Goal: Communication & Community: Ask a question

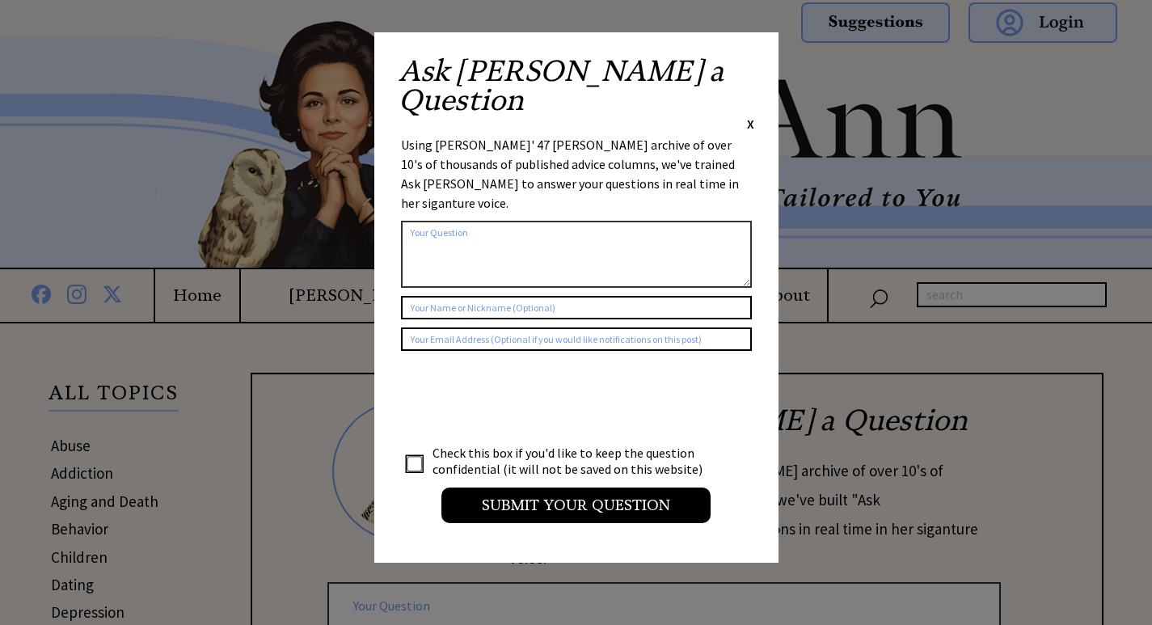
scroll to position [3309, 0]
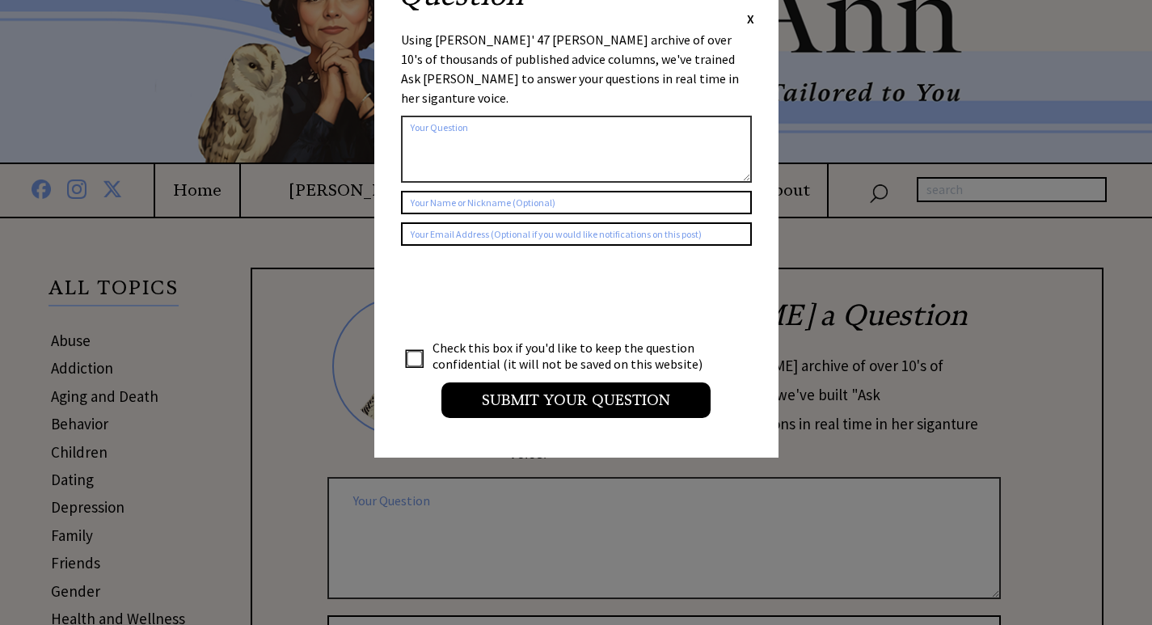
scroll to position [74, 0]
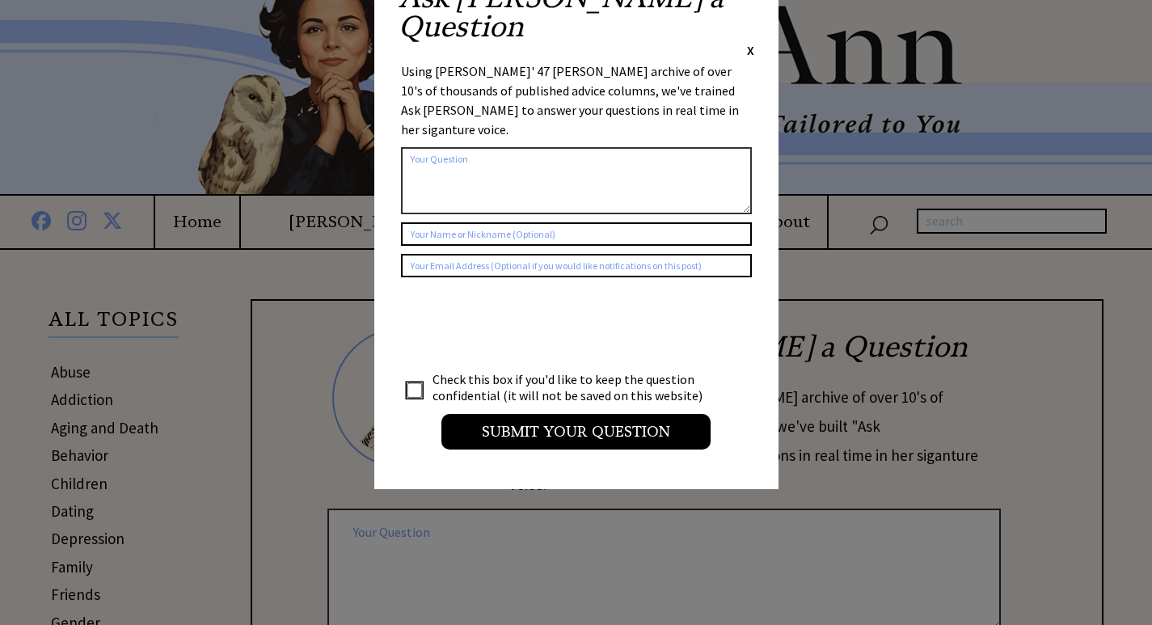
click at [470, 148] on form "2443 al_user_question ai_question_popup [PERSON_NAME] Check this box if you'd l…" at bounding box center [576, 255] width 351 height 388
click at [486, 147] on textarea at bounding box center [576, 180] width 351 height 67
paste textarea "Hello - we were in the area recently, so I thought to reach out. I work for a l…"
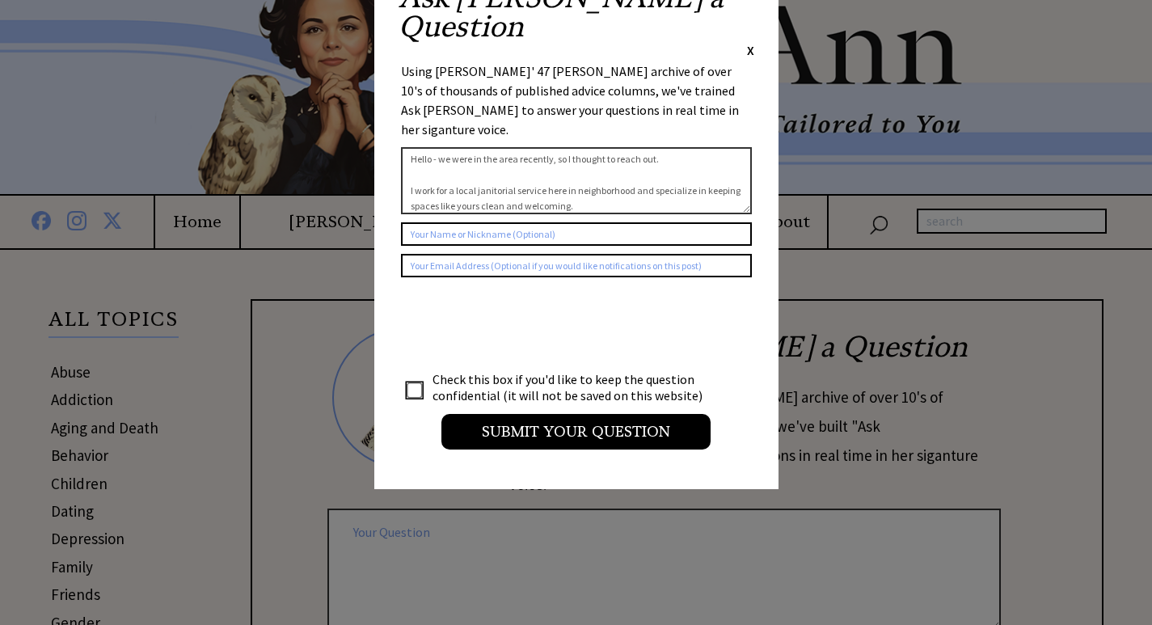
scroll to position [182, 0]
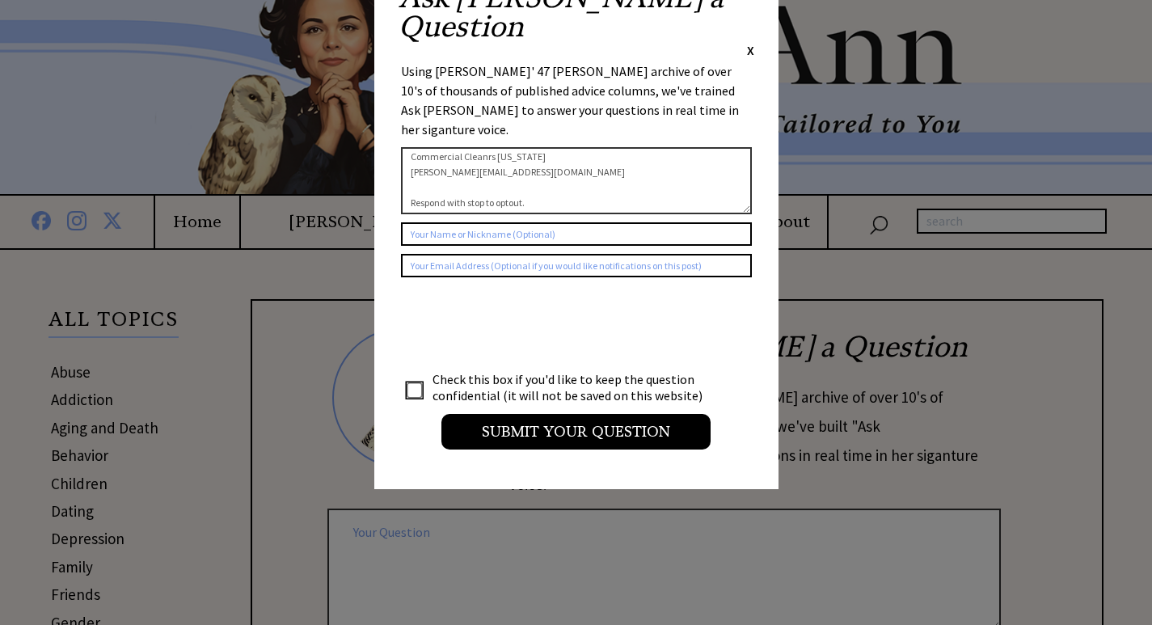
type textarea "Hello - we were in the area recently, so I thought to reach out. I work for a l…"
click at [453, 222] on input "text" at bounding box center [576, 233] width 351 height 23
type input "v"
paste input "[PERSON_NAME]"
type input "[PERSON_NAME]"
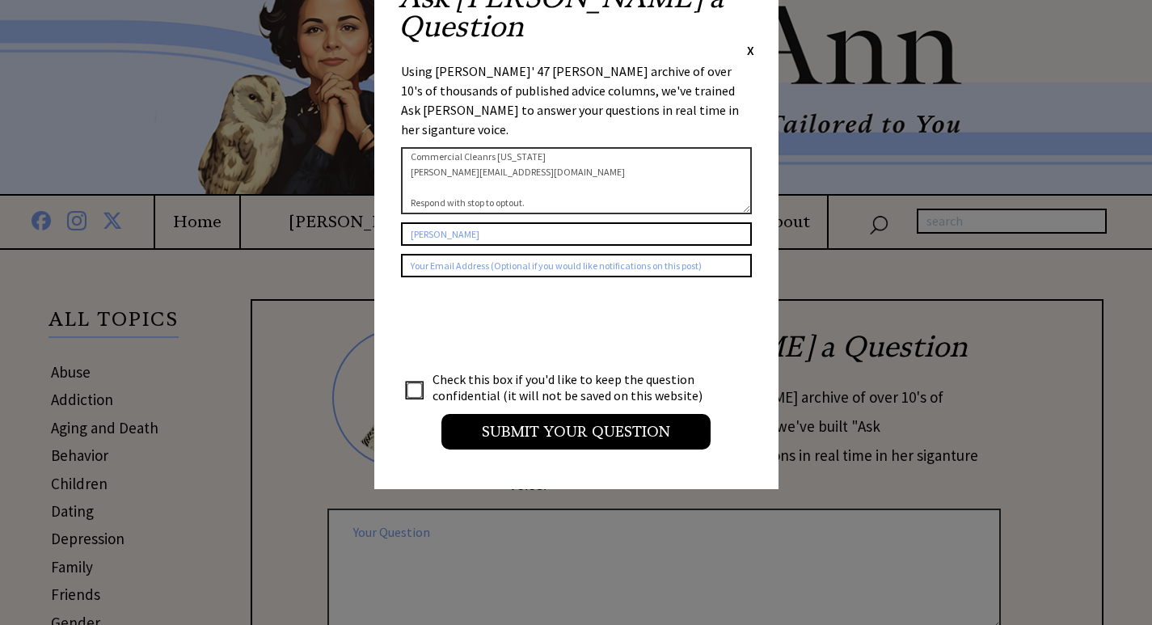
click at [431, 254] on input "text" at bounding box center [576, 265] width 351 height 23
type input "[EMAIL_ADDRESS][DOMAIN_NAME]"
click at [543, 147] on textarea "Hello - we were in the area recently, so I thought to reach out. I work for a l…" at bounding box center [576, 180] width 351 height 67
click at [414, 320] on div at bounding box center [576, 312] width 1152 height 625
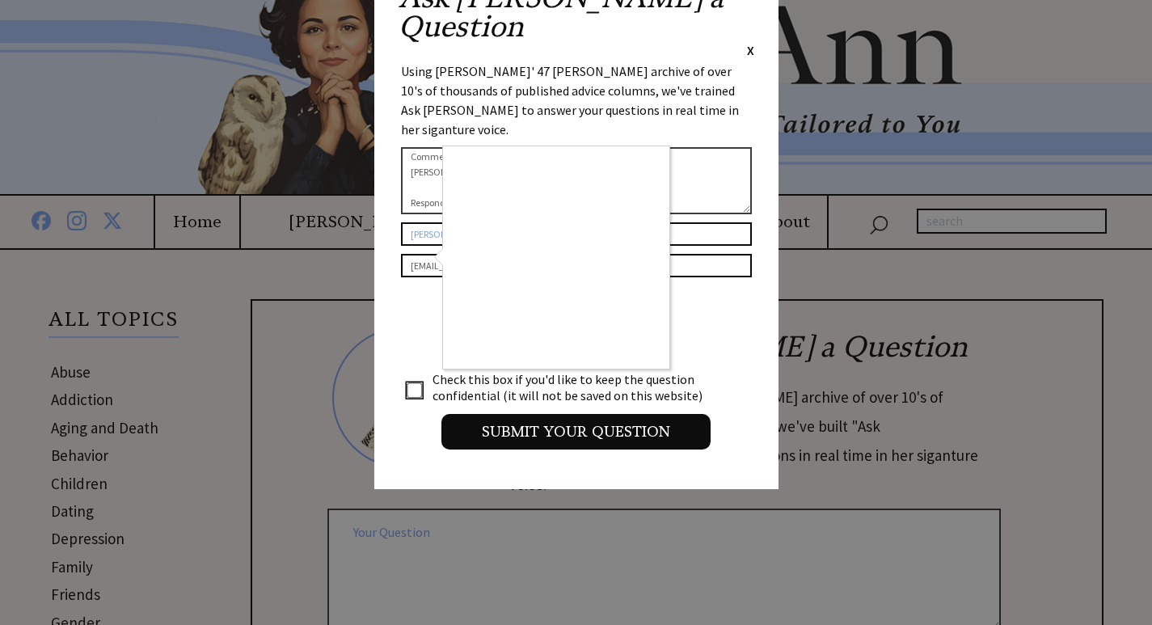
click at [413, 317] on div at bounding box center [576, 312] width 1152 height 625
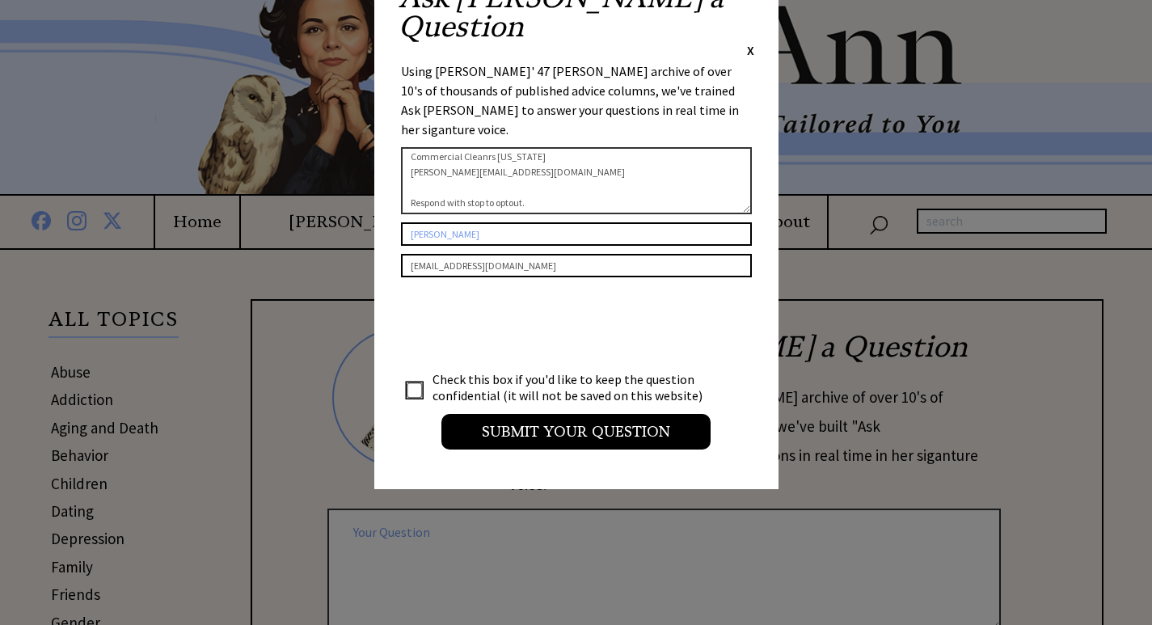
click at [413, 383] on input "checkbox" at bounding box center [415, 391] width 16 height 16
checkbox input "true"
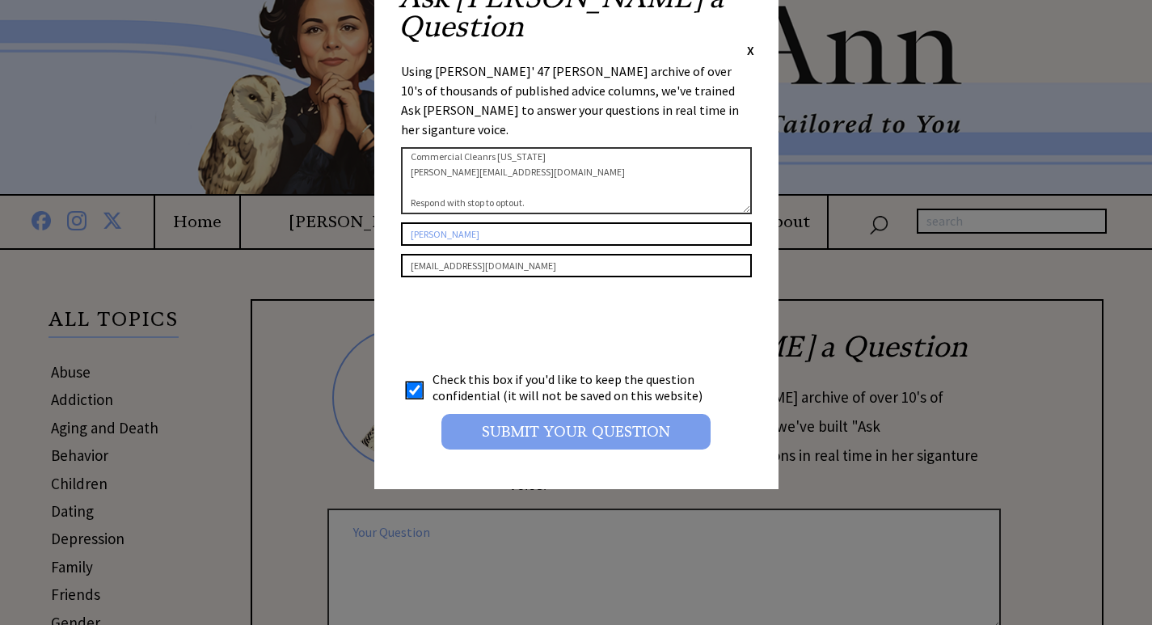
drag, startPoint x: 601, startPoint y: 366, endPoint x: 600, endPoint y: 382, distance: 16.2
click at [600, 414] on input "Submit your Question" at bounding box center [576, 432] width 269 height 36
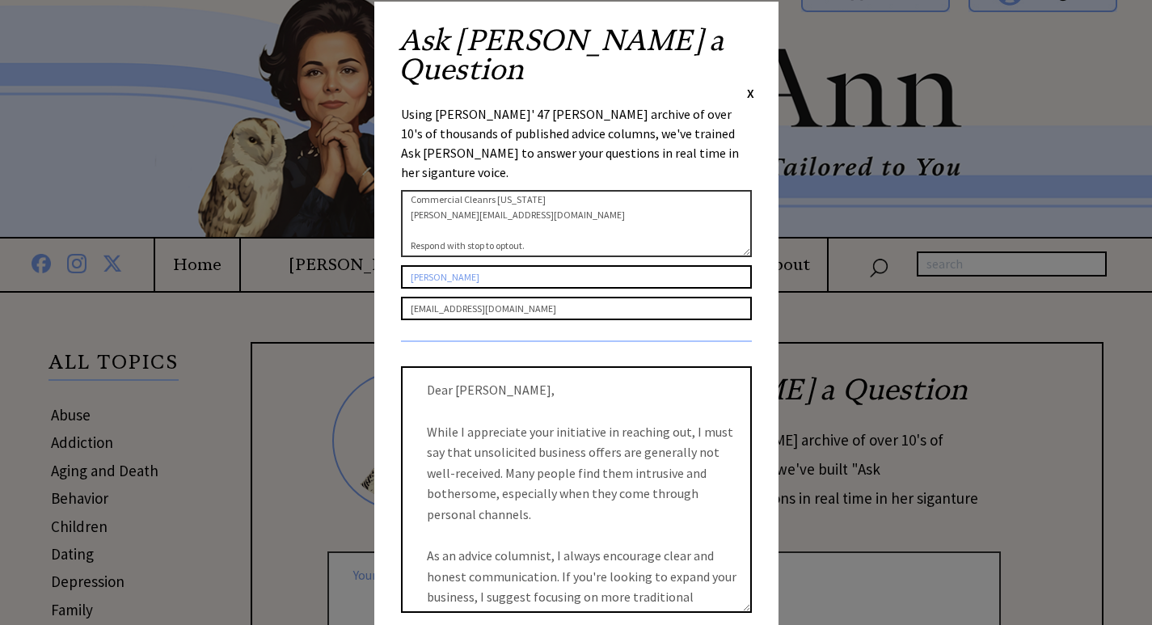
scroll to position [0, 0]
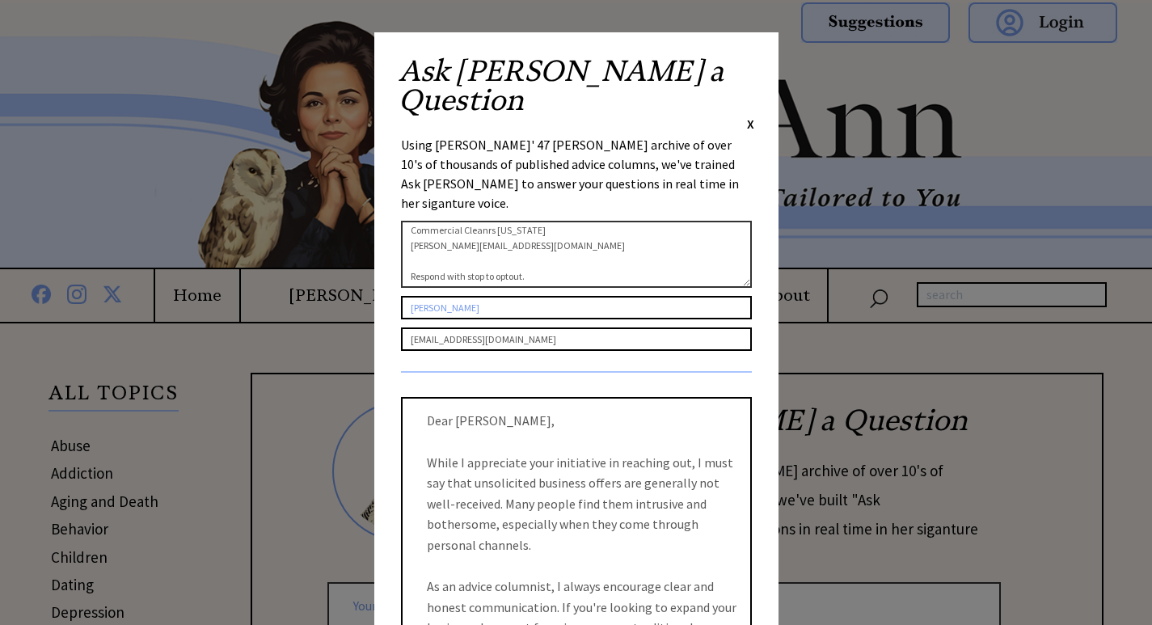
click at [516, 221] on textarea "Hello - we were in the area recently, so I thought to reach out. I work for a l…" at bounding box center [576, 254] width 351 height 67
click at [576, 221] on textarea "Hello - we were in the area recently, so I thought to reach out. I work for a l…" at bounding box center [576, 254] width 351 height 67
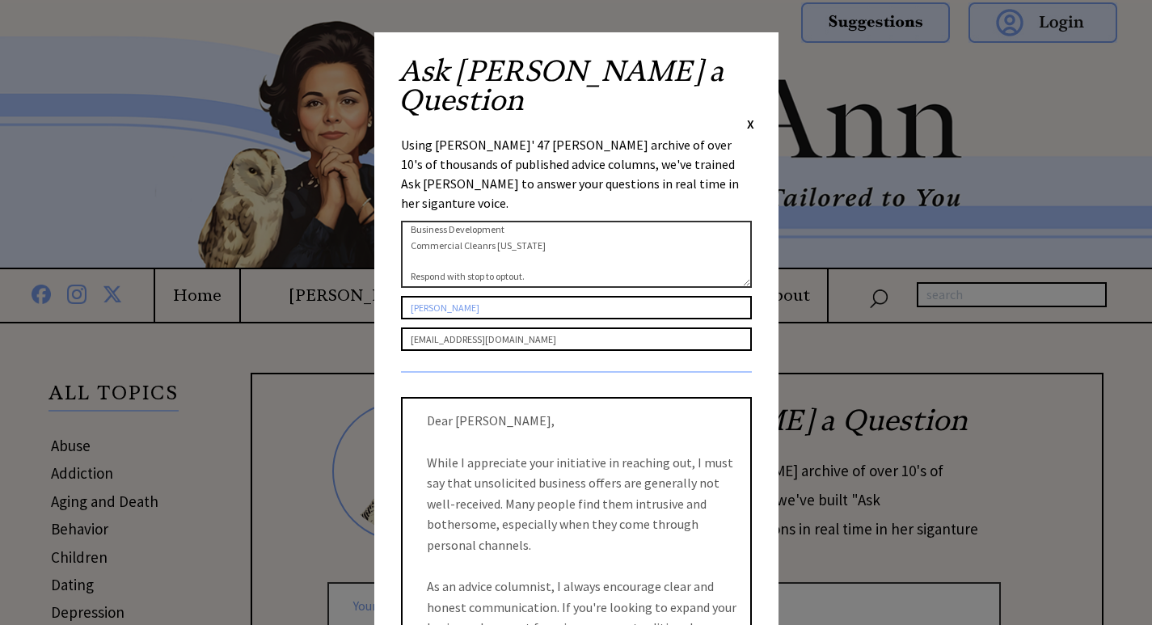
type textarea "Hello - we were in the area recently, so I thought to reach out. I work for a l…"
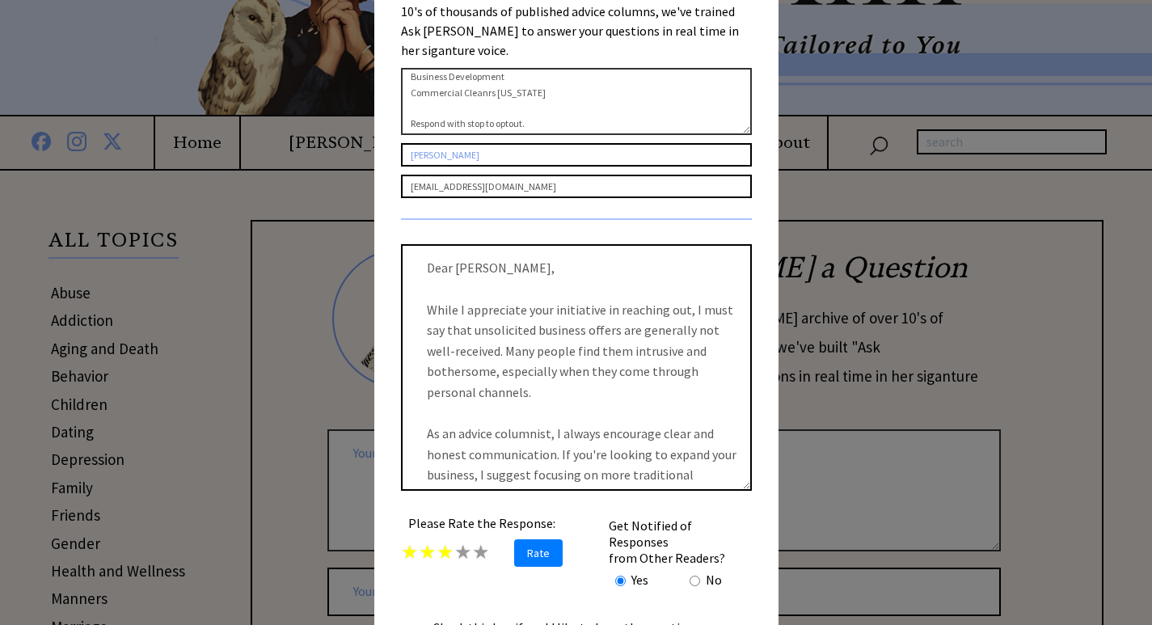
scroll to position [0, 0]
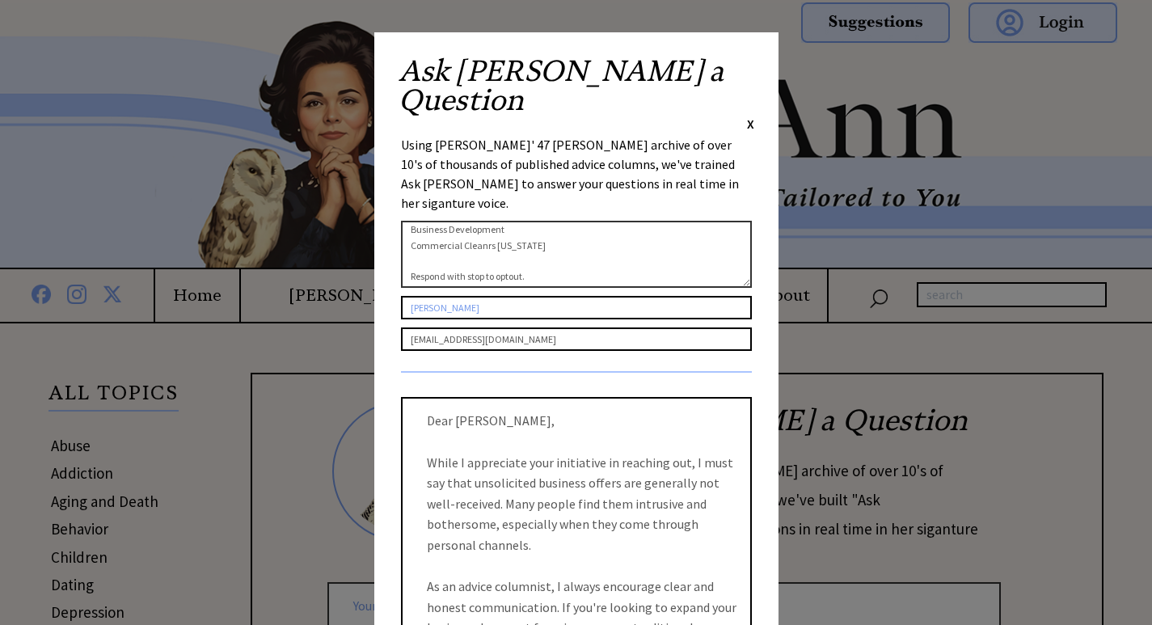
click at [749, 116] on span "X" at bounding box center [750, 124] width 7 height 16
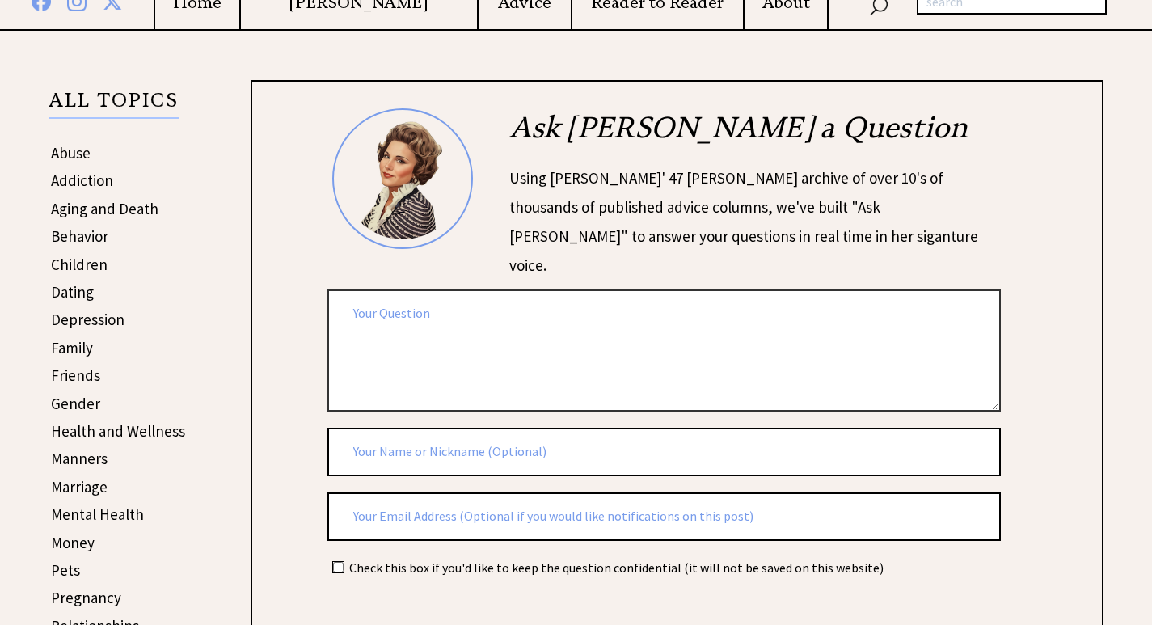
scroll to position [431, 0]
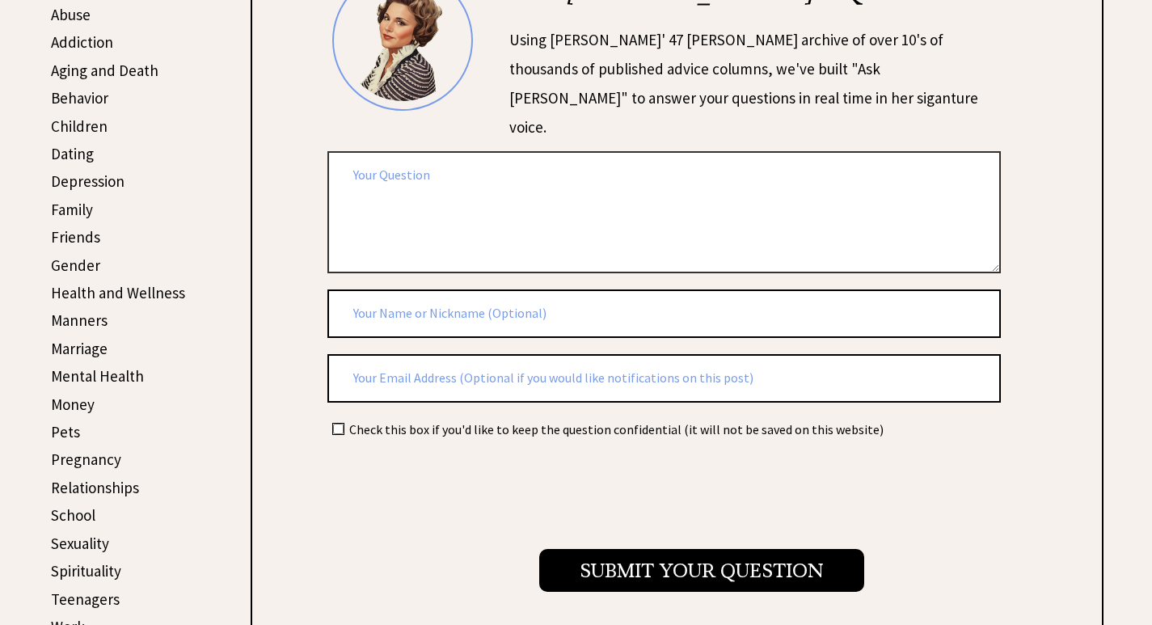
click at [442, 229] on textarea at bounding box center [665, 212] width 674 height 122
paste textarea "Hello - we were in the area recently, so I thought to reach out. I work for a l…"
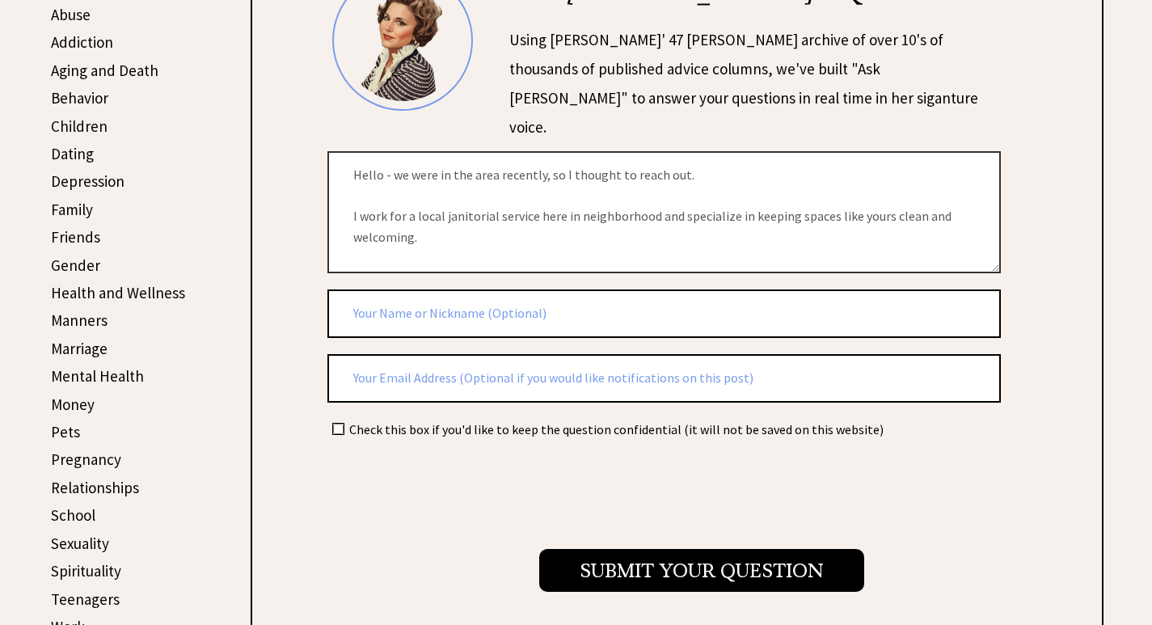
scroll to position [214, 0]
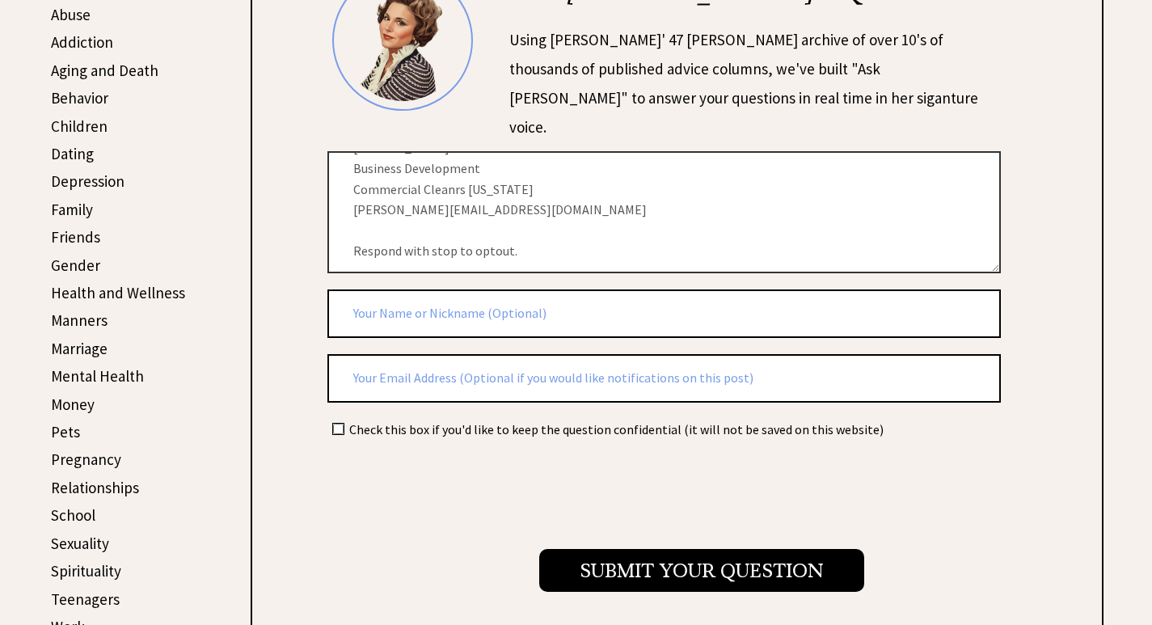
type textarea "Hello - we were in the area recently, so I thought to reach out. I work for a l…"
click at [388, 310] on input "text" at bounding box center [665, 314] width 674 height 49
type input "[PERSON_NAME]"
click at [347, 391] on input "text" at bounding box center [665, 378] width 674 height 49
type input "[EMAIL_ADDRESS][DOMAIN_NAME]"
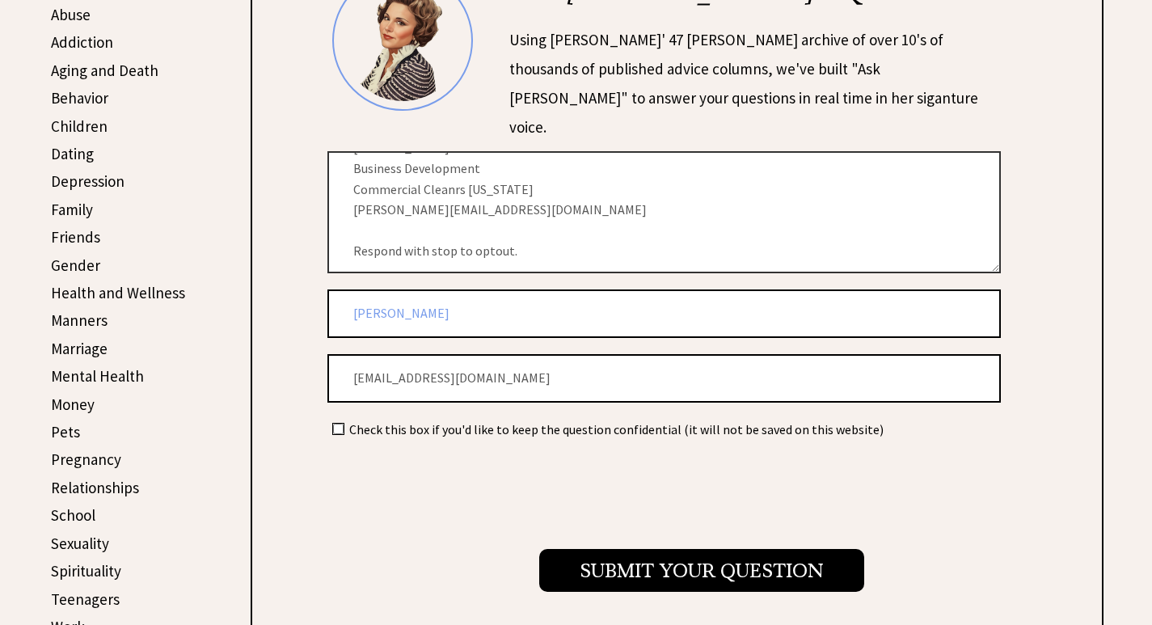
click at [335, 430] on input "checkbox" at bounding box center [338, 429] width 11 height 11
checkbox input "true"
click at [506, 214] on textarea "Hello - we were in the area recently, so I thought to reach out. I work for a l…" at bounding box center [665, 212] width 674 height 122
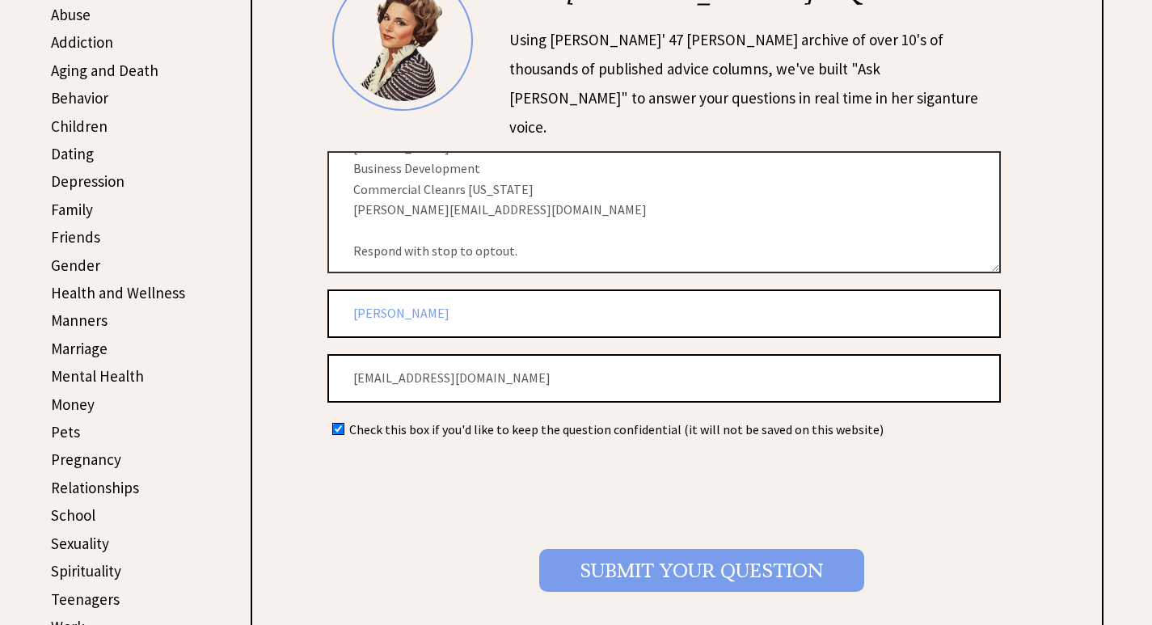
drag, startPoint x: 613, startPoint y: 565, endPoint x: 534, endPoint y: 570, distance: 79.4
click at [612, 568] on input "Submit your Question" at bounding box center [701, 570] width 325 height 43
